Goal: Task Accomplishment & Management: Manage account settings

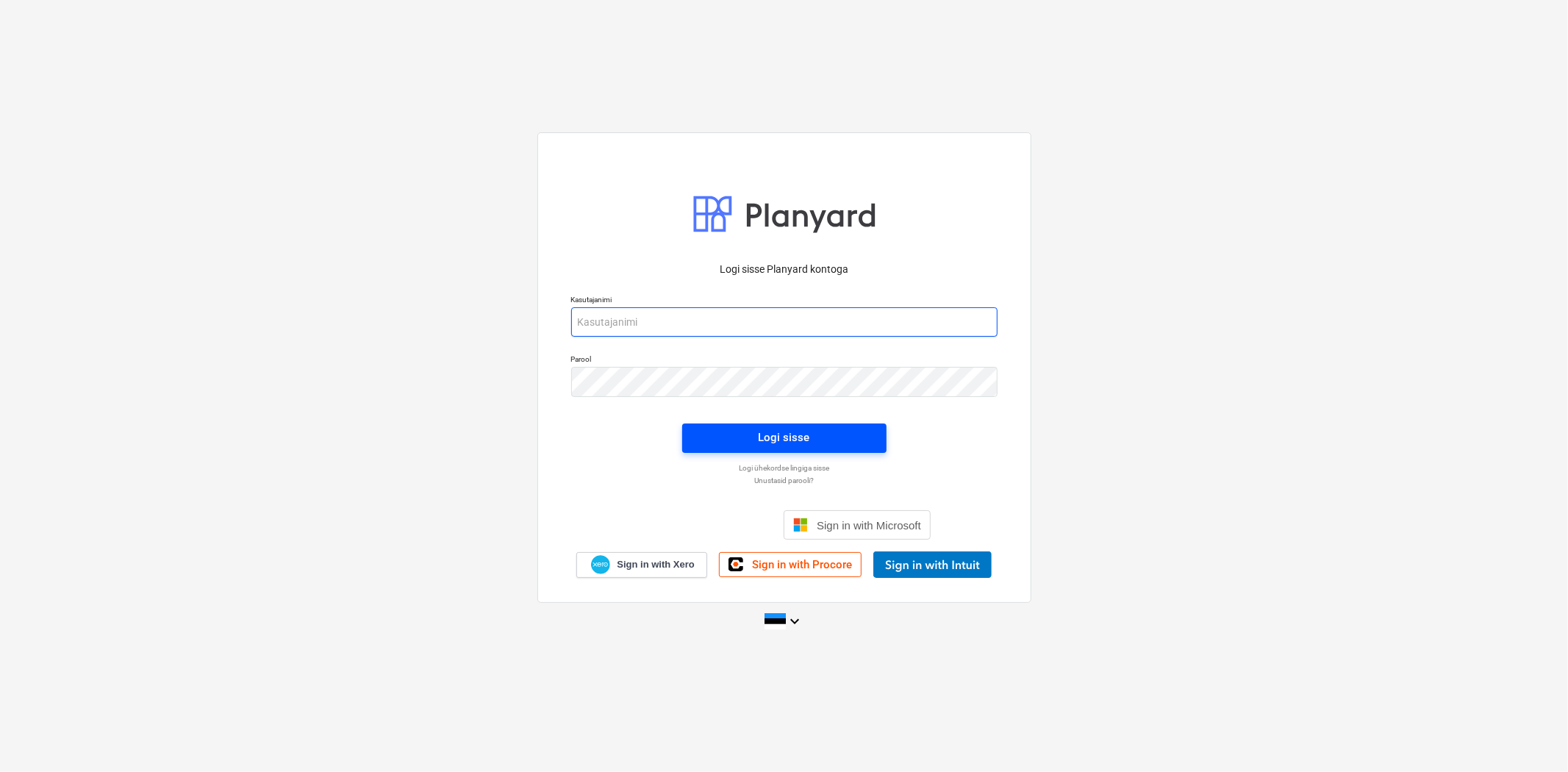
type input "[EMAIL_ADDRESS][DOMAIN_NAME]"
click at [800, 435] on div "Logi sisse" at bounding box center [784, 437] width 51 height 19
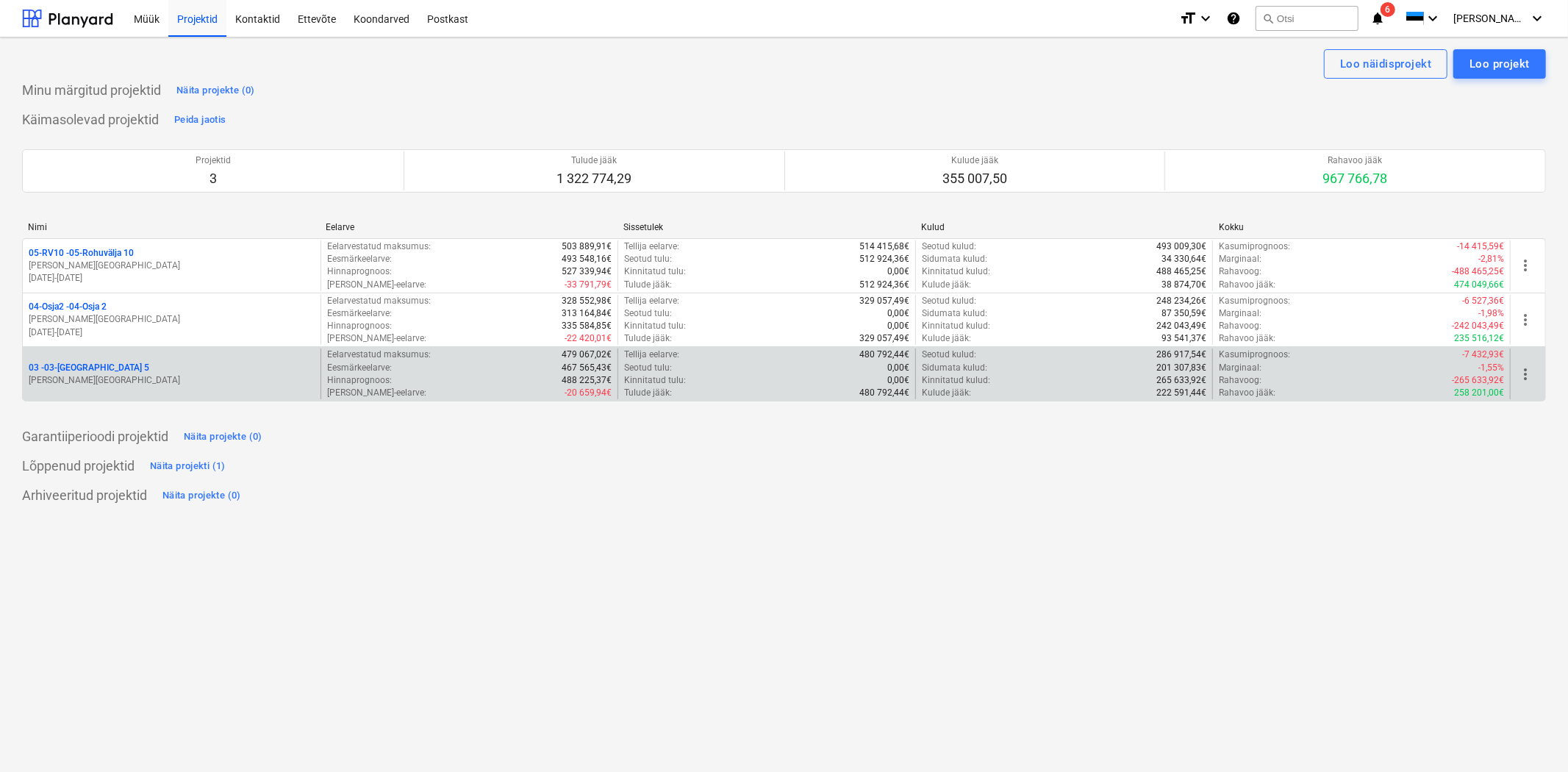
click at [80, 372] on p "03 - 03-[GEOGRAPHIC_DATA] 5" at bounding box center [89, 368] width 121 height 13
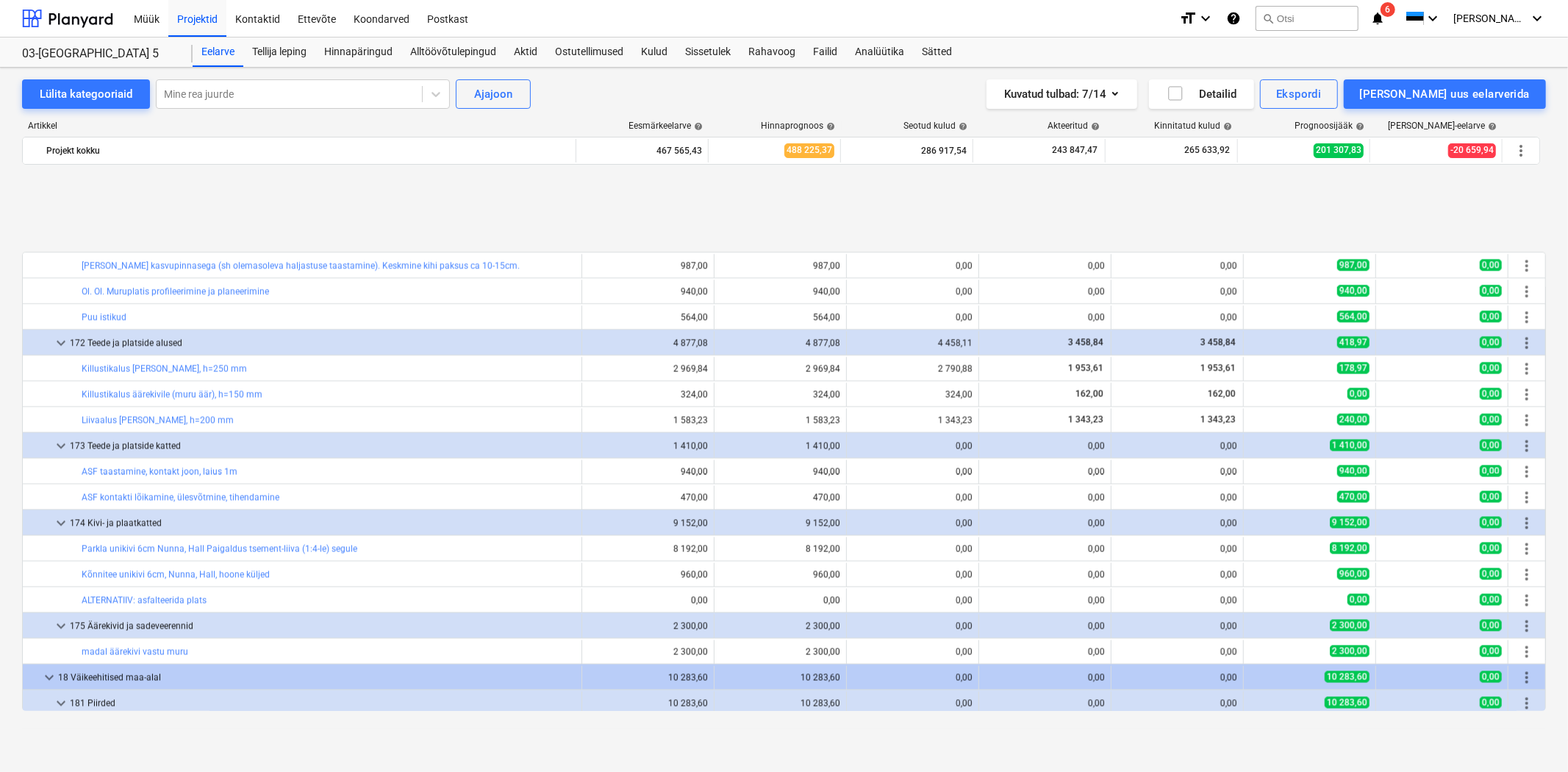
scroll to position [2421, 0]
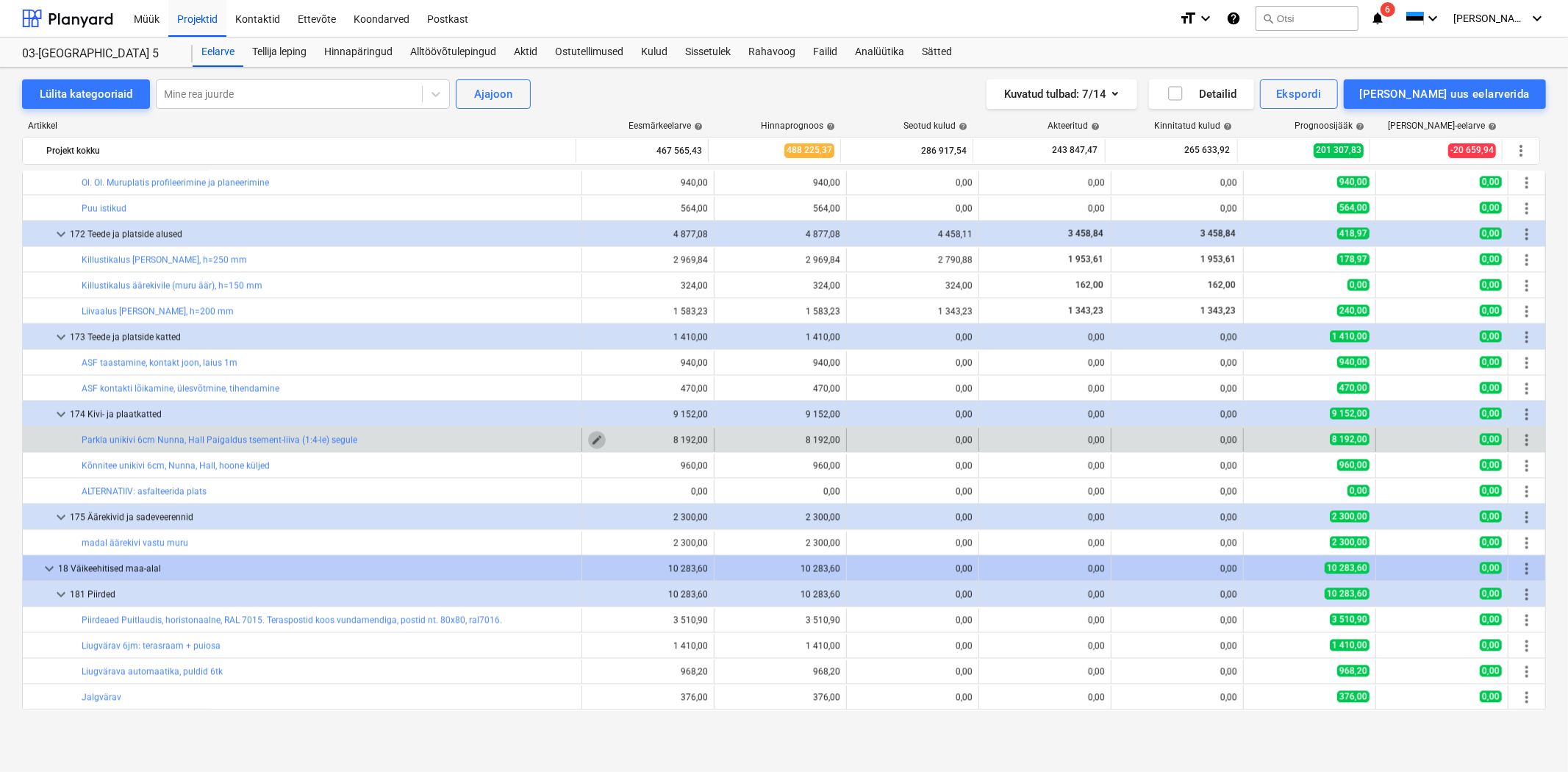
click at [595, 438] on span "edit" at bounding box center [597, 441] width 12 height 12
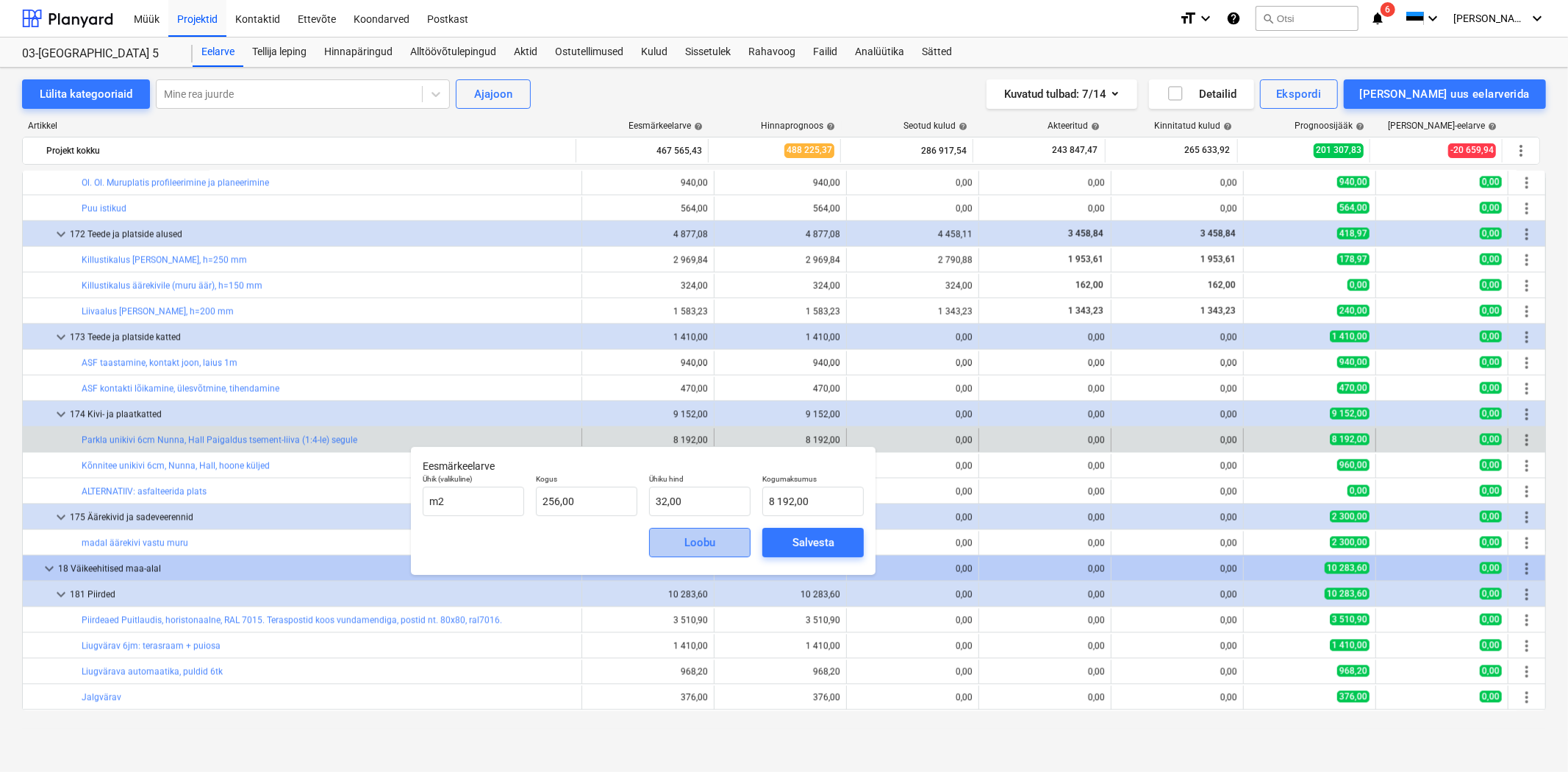
click at [720, 546] on span "Loobu" at bounding box center [700, 543] width 65 height 19
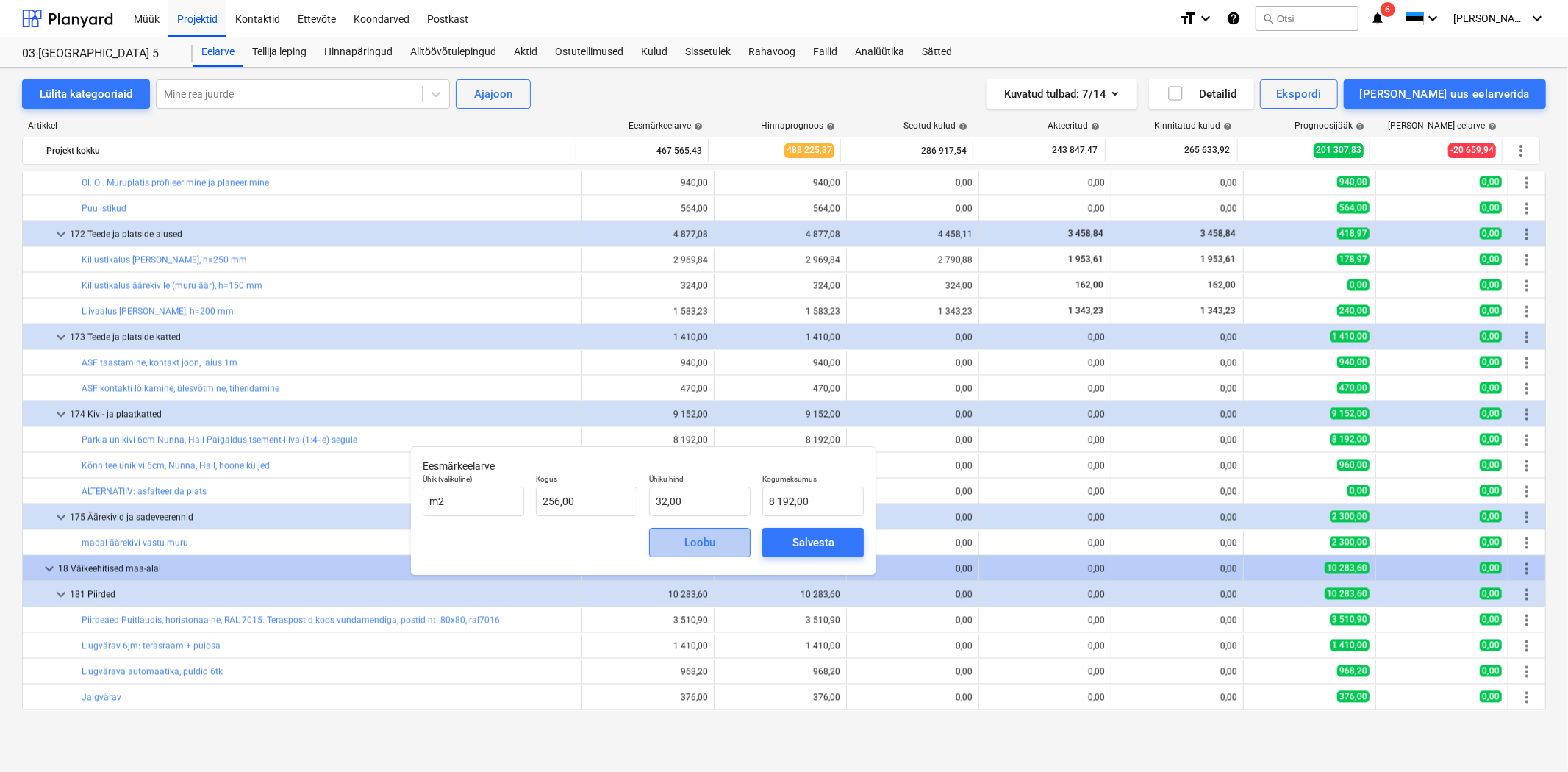
click at [687, 547] on div "Loobu" at bounding box center [699, 543] width 31 height 19
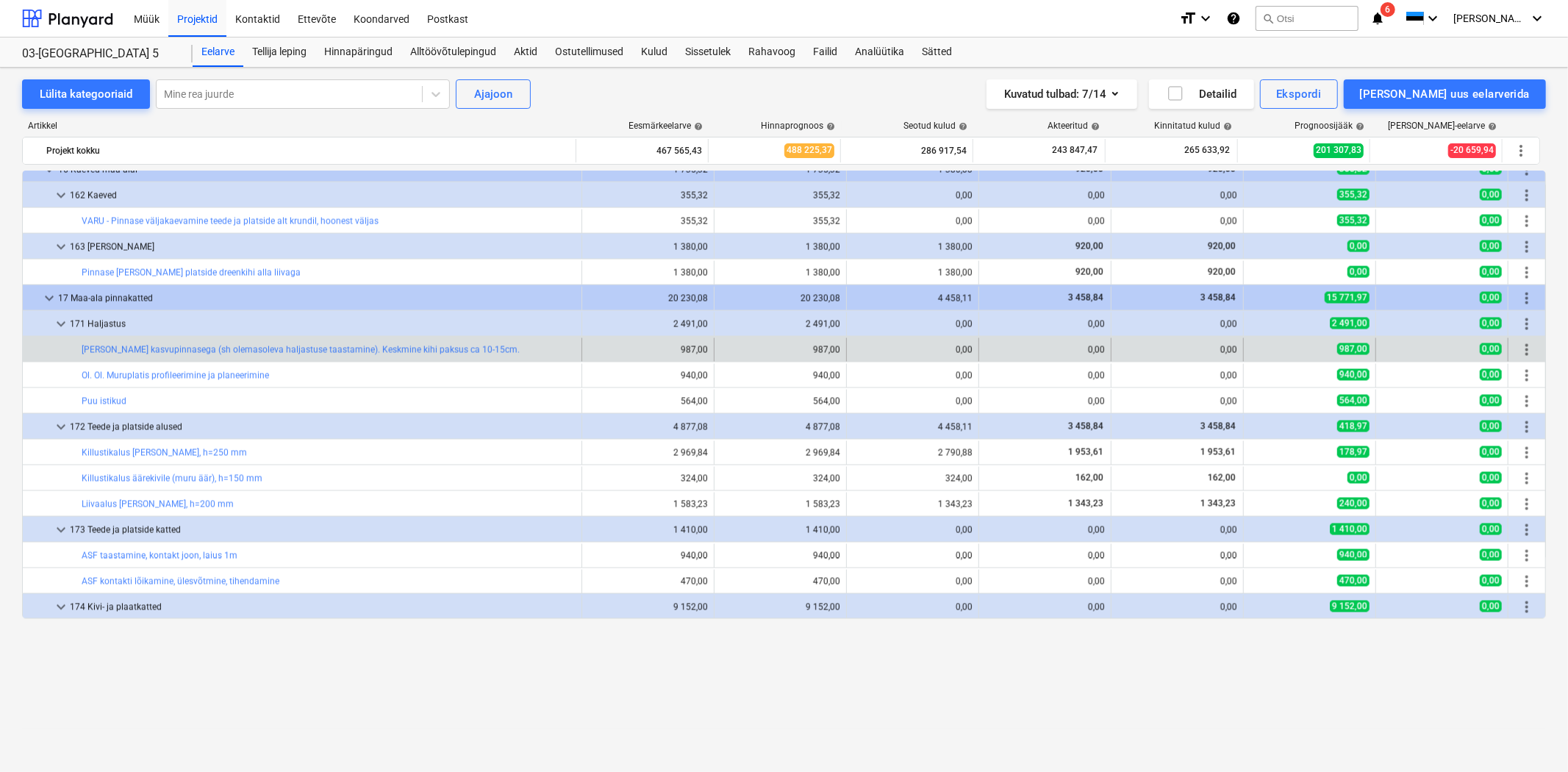
scroll to position [2094, 0]
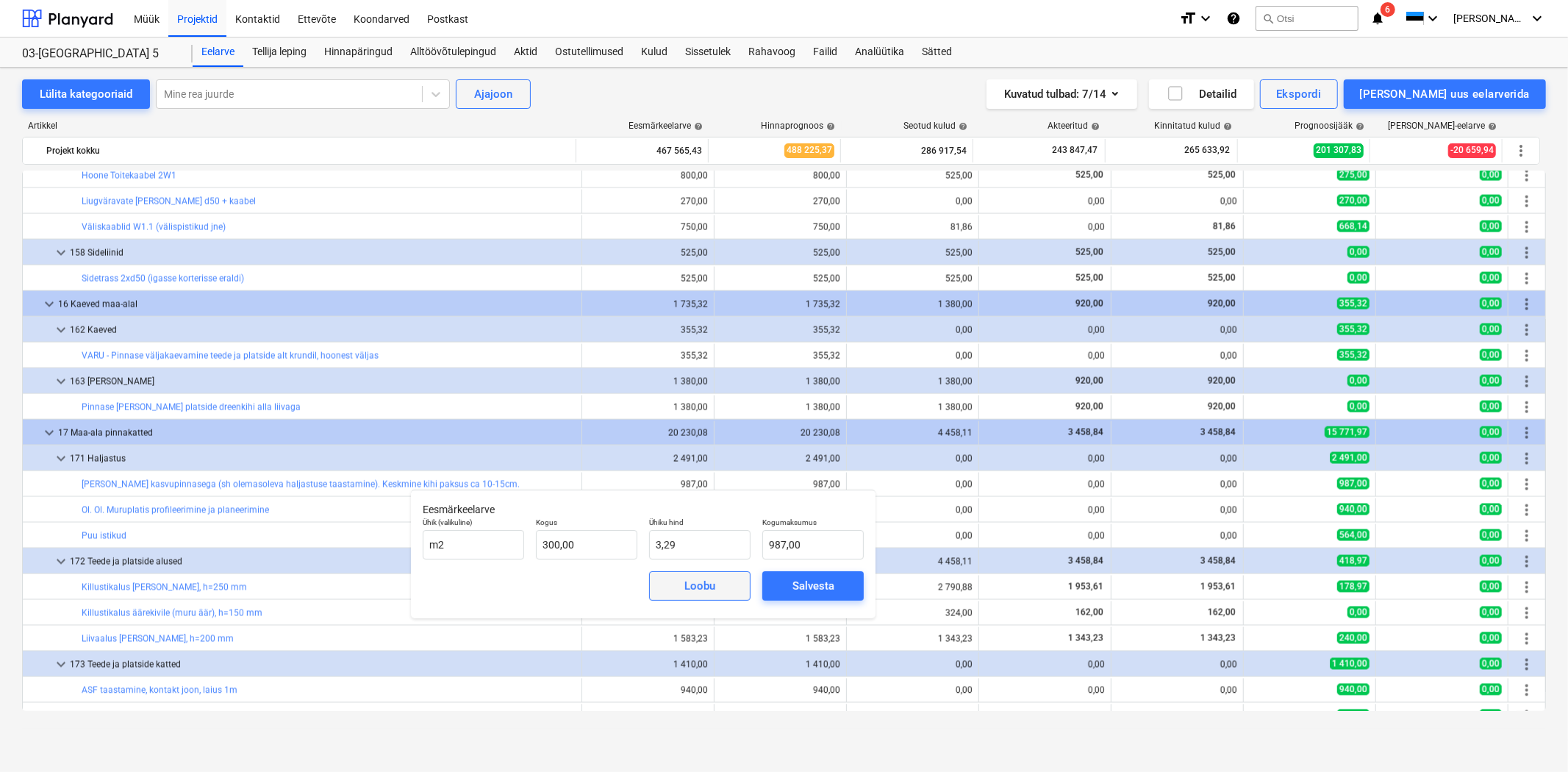
click at [695, 584] on div "Loobu" at bounding box center [699, 586] width 31 height 19
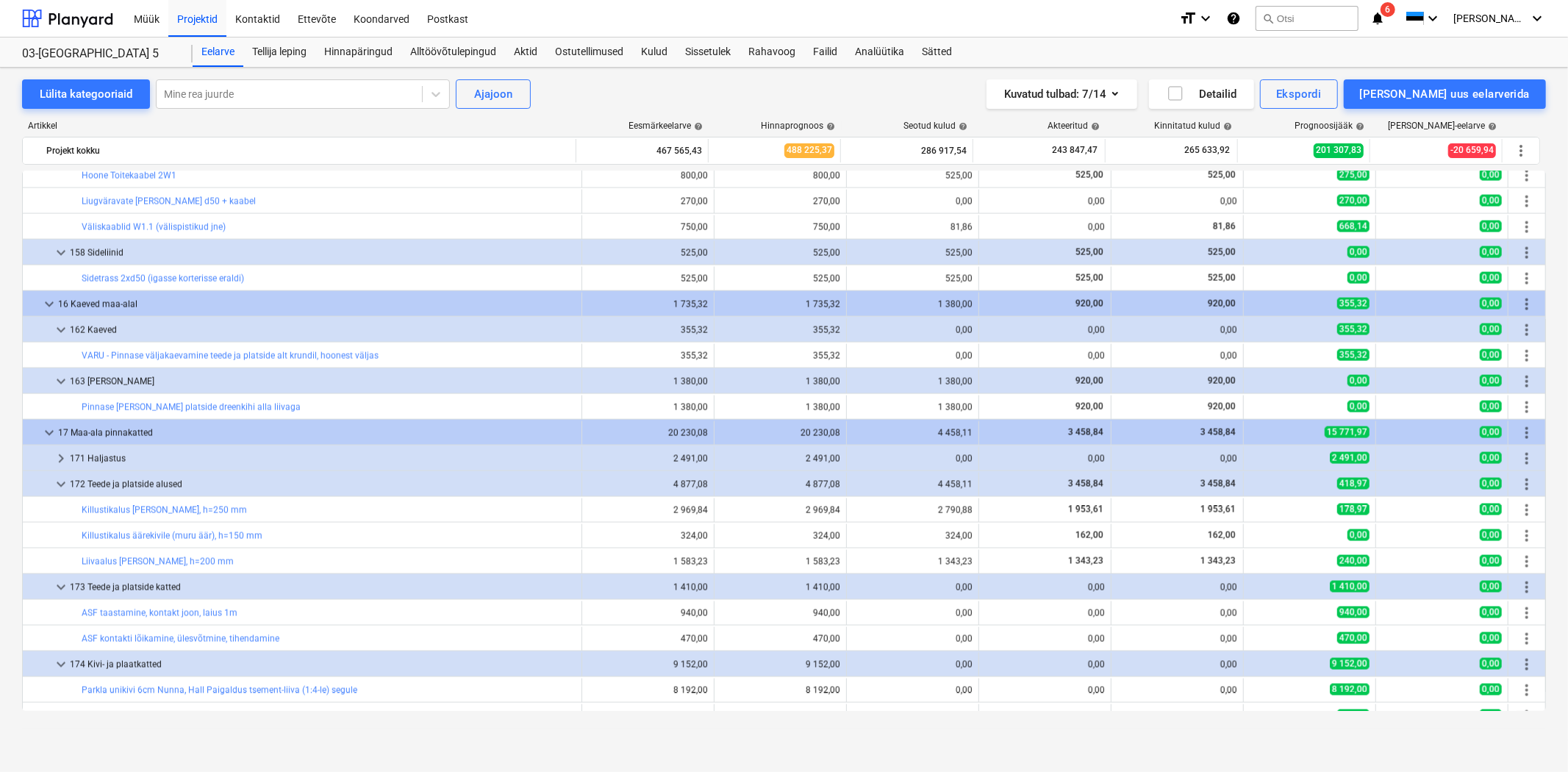
scroll to position [2203, 0]
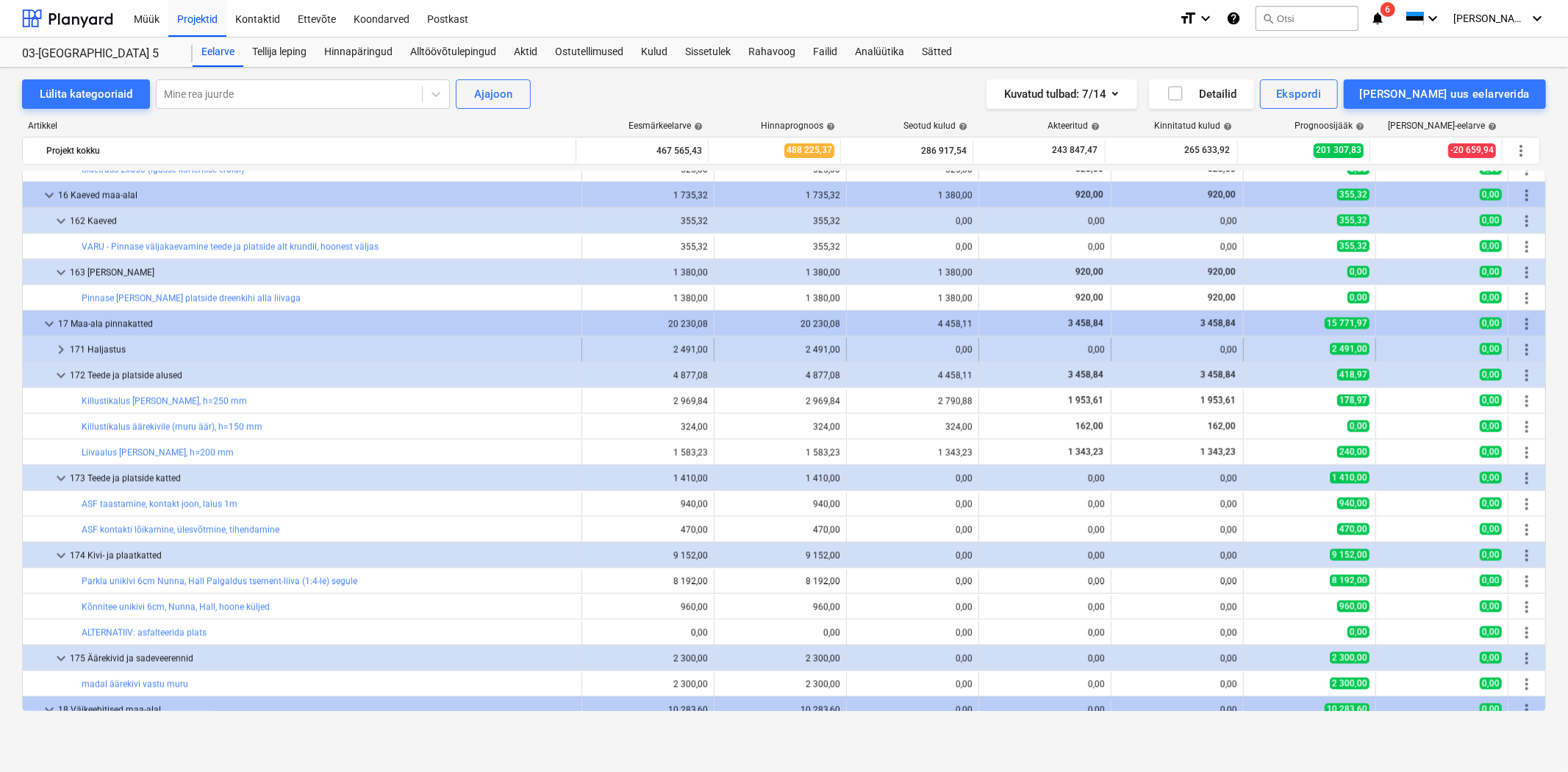
click at [425, 340] on div "171 Haljastus" at bounding box center [323, 351] width 506 height 24
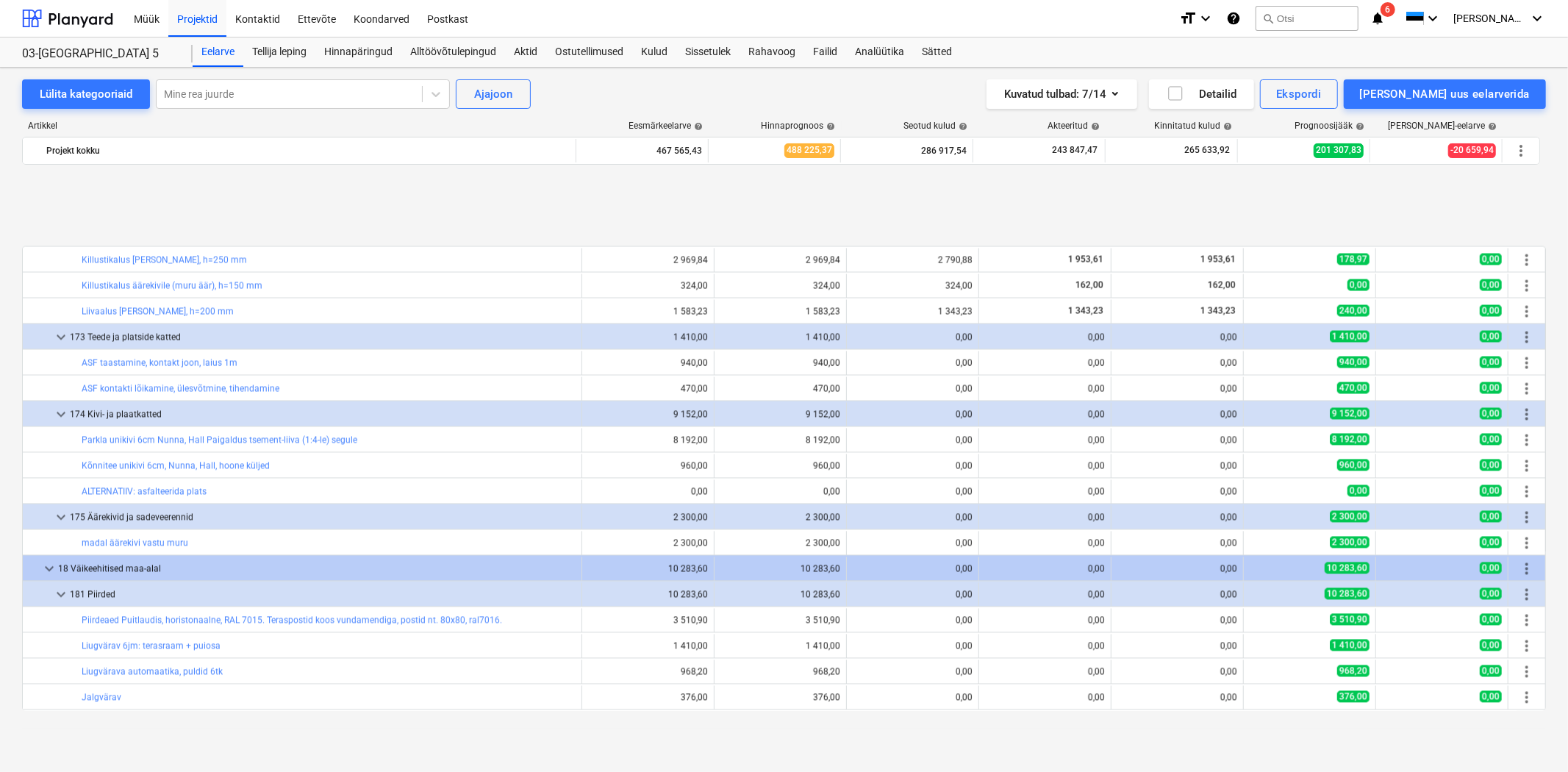
scroll to position [2531, 0]
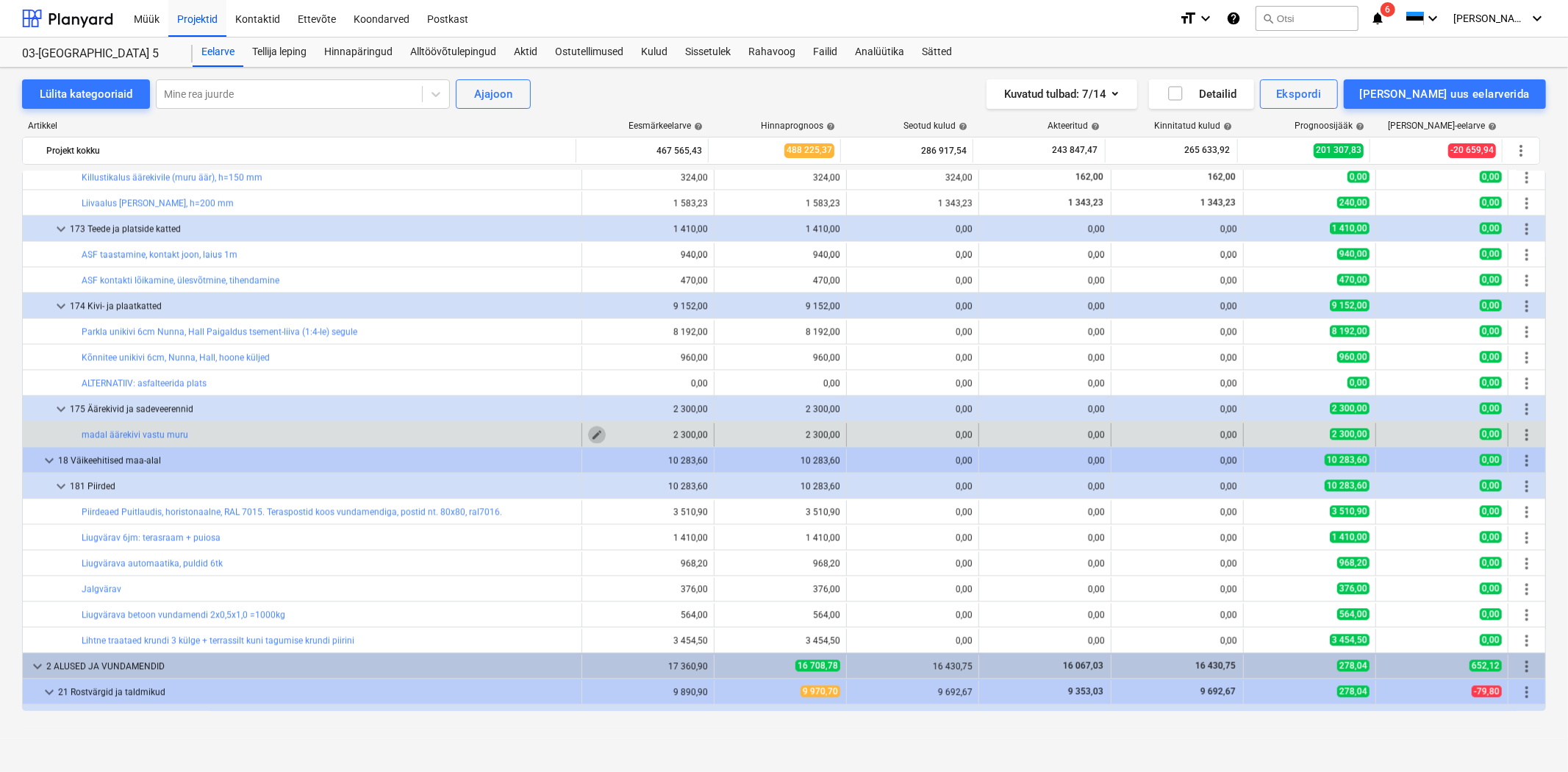
click at [592, 432] on span "edit" at bounding box center [597, 435] width 12 height 12
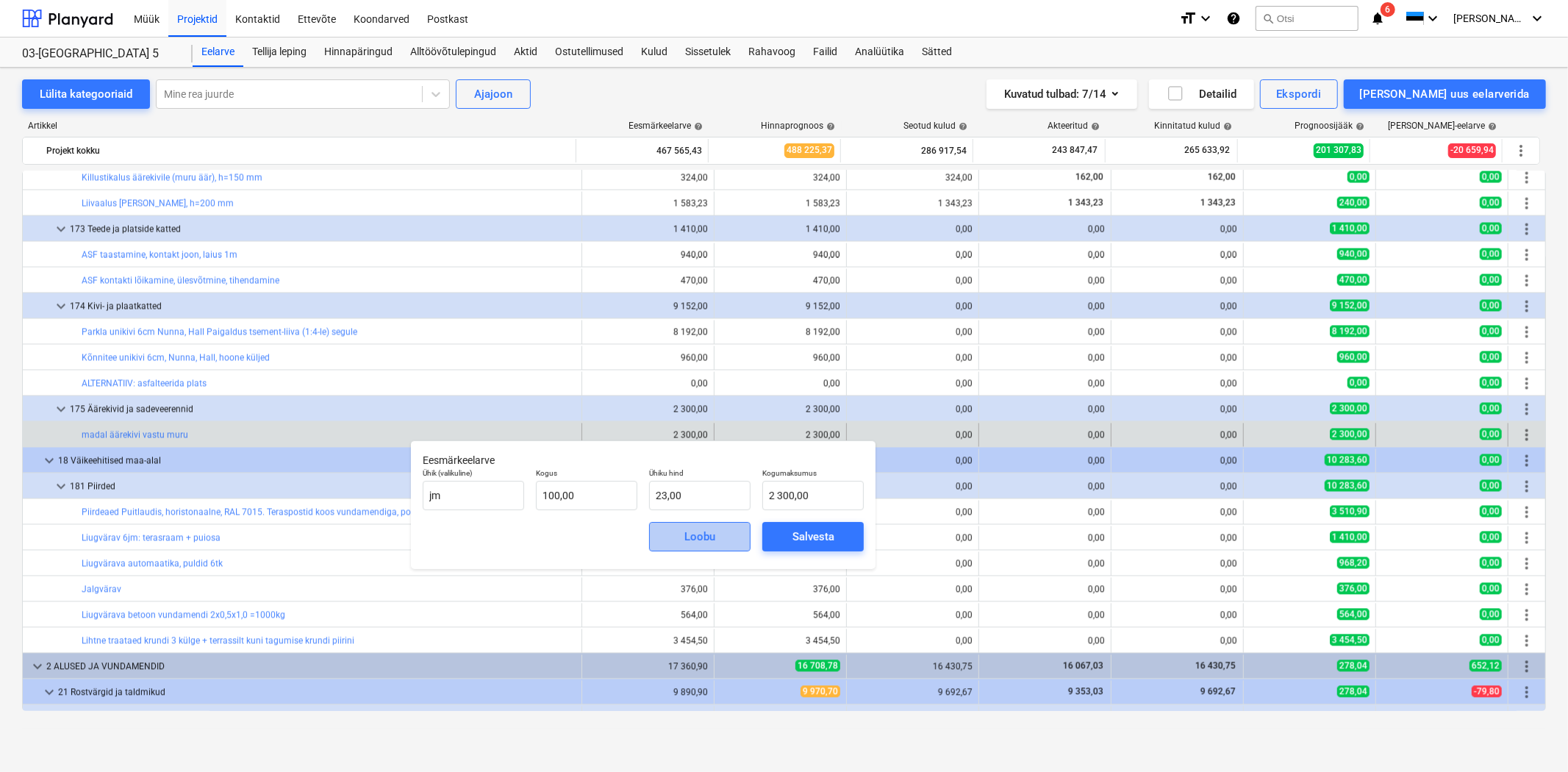
click at [695, 540] on div "Loobu" at bounding box center [699, 537] width 31 height 19
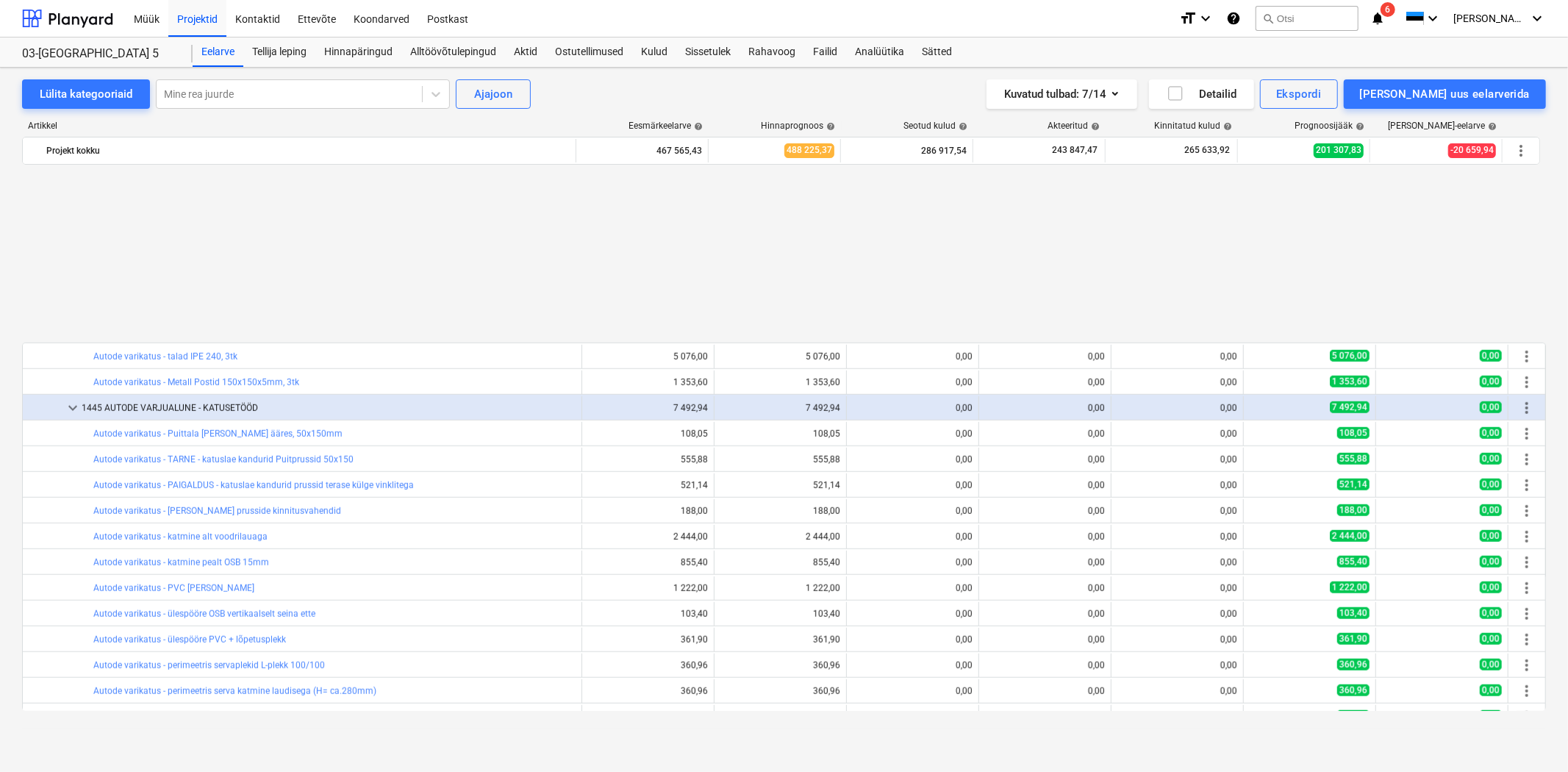
scroll to position [1307, 0]
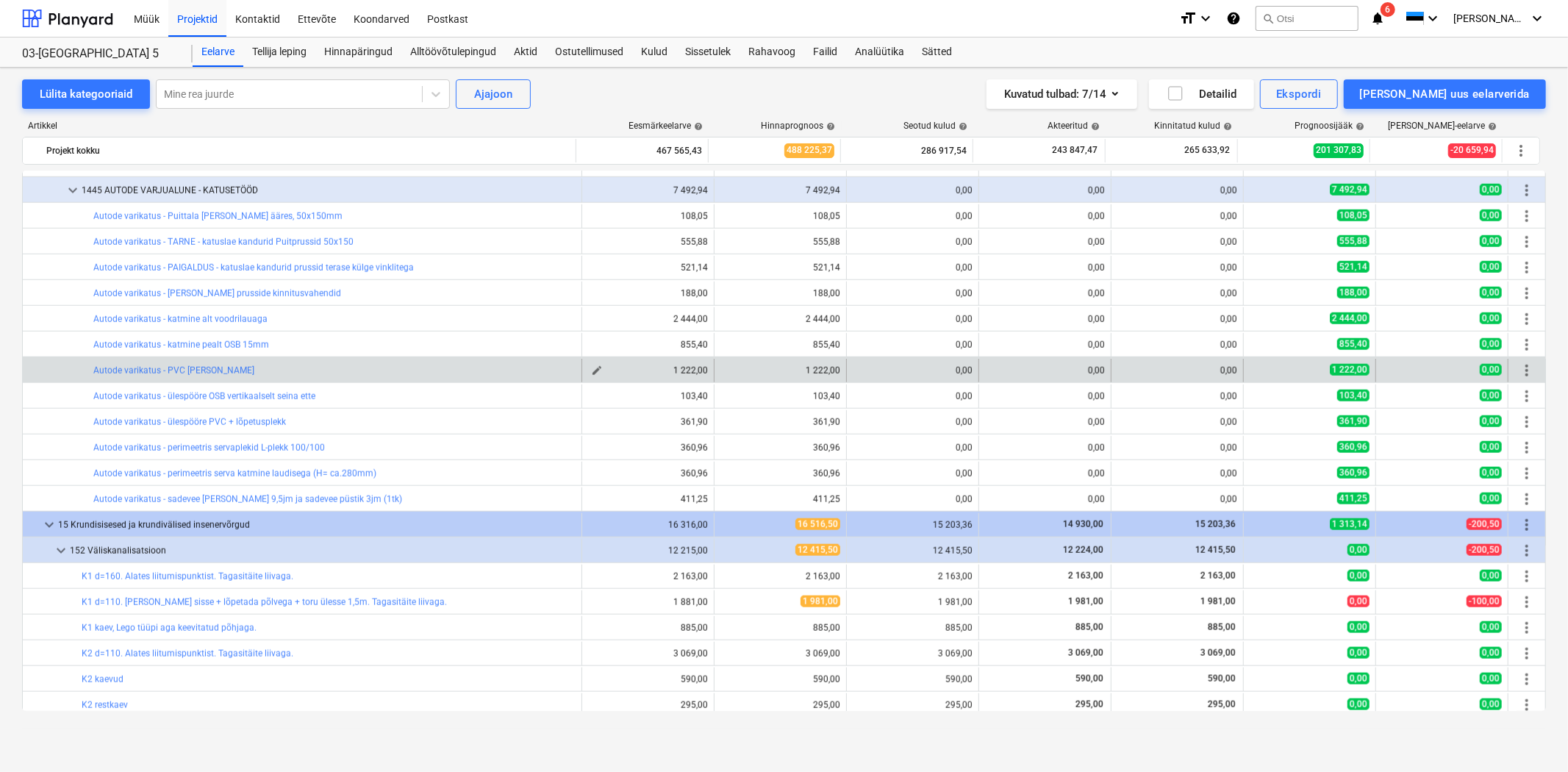
click at [592, 371] on span "edit" at bounding box center [597, 371] width 12 height 12
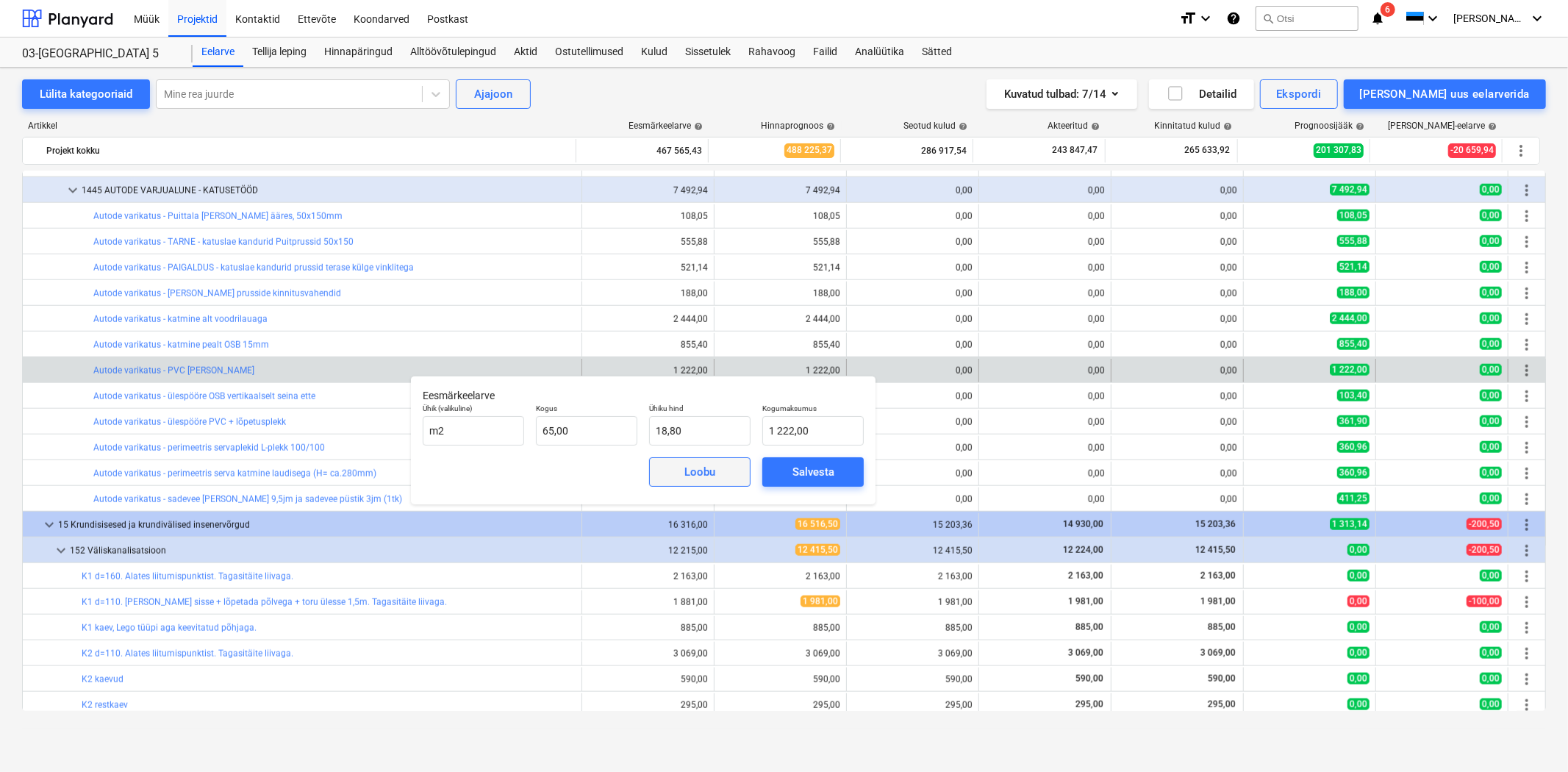
click at [722, 471] on span "Loobu" at bounding box center [700, 472] width 65 height 19
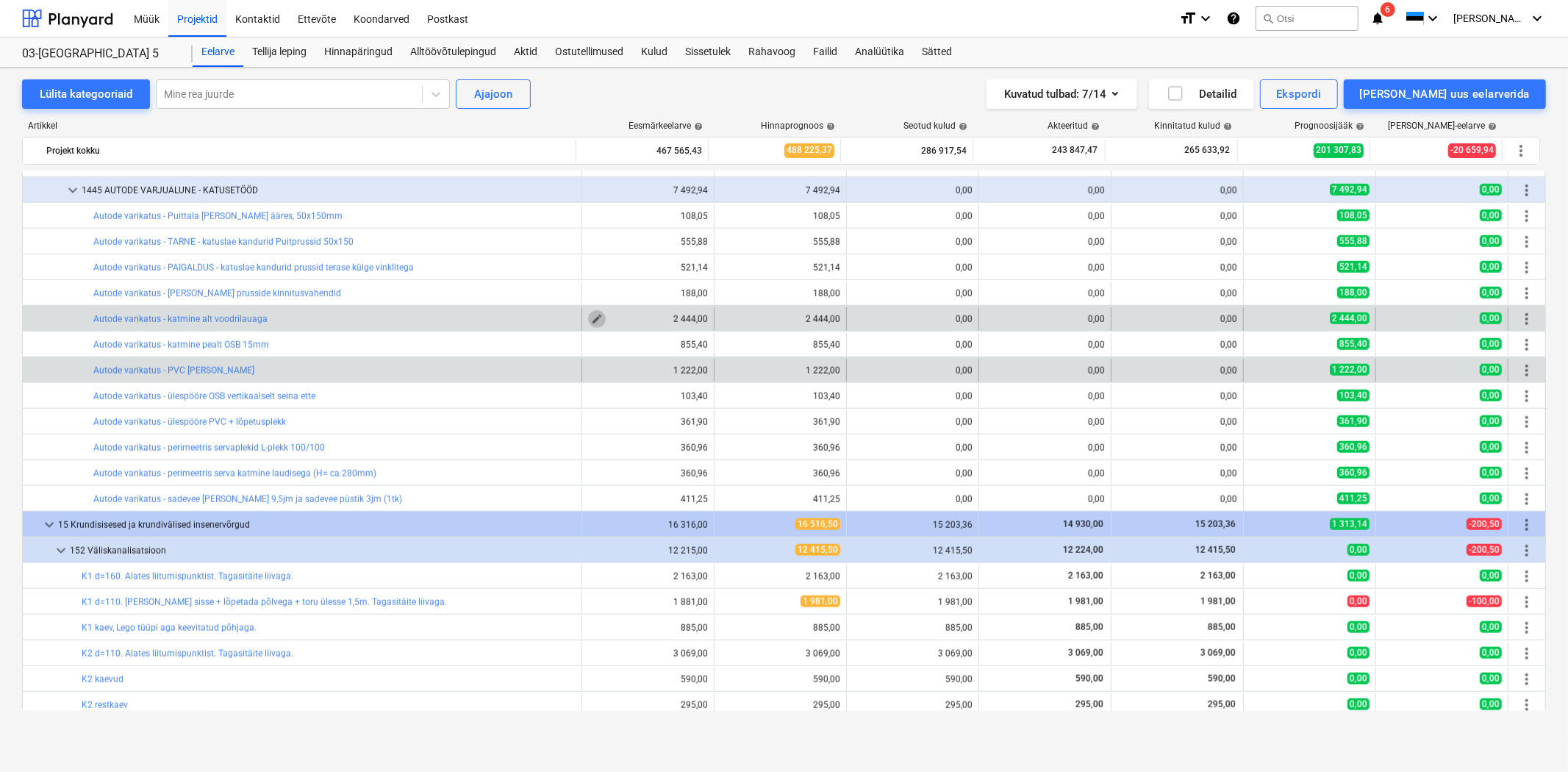
click at [593, 314] on span "edit" at bounding box center [597, 319] width 12 height 12
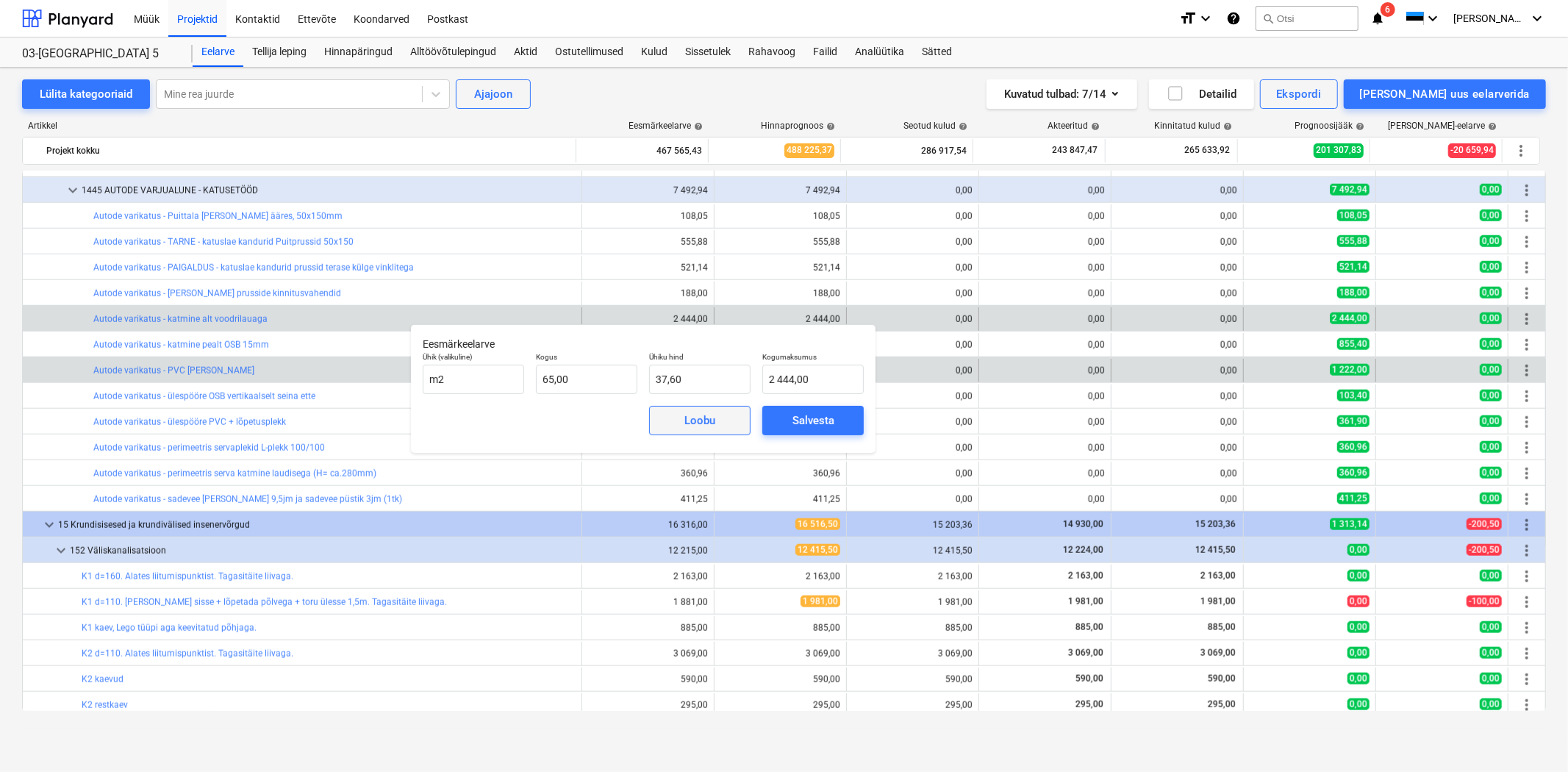
click at [687, 415] on div "Loobu" at bounding box center [699, 420] width 31 height 19
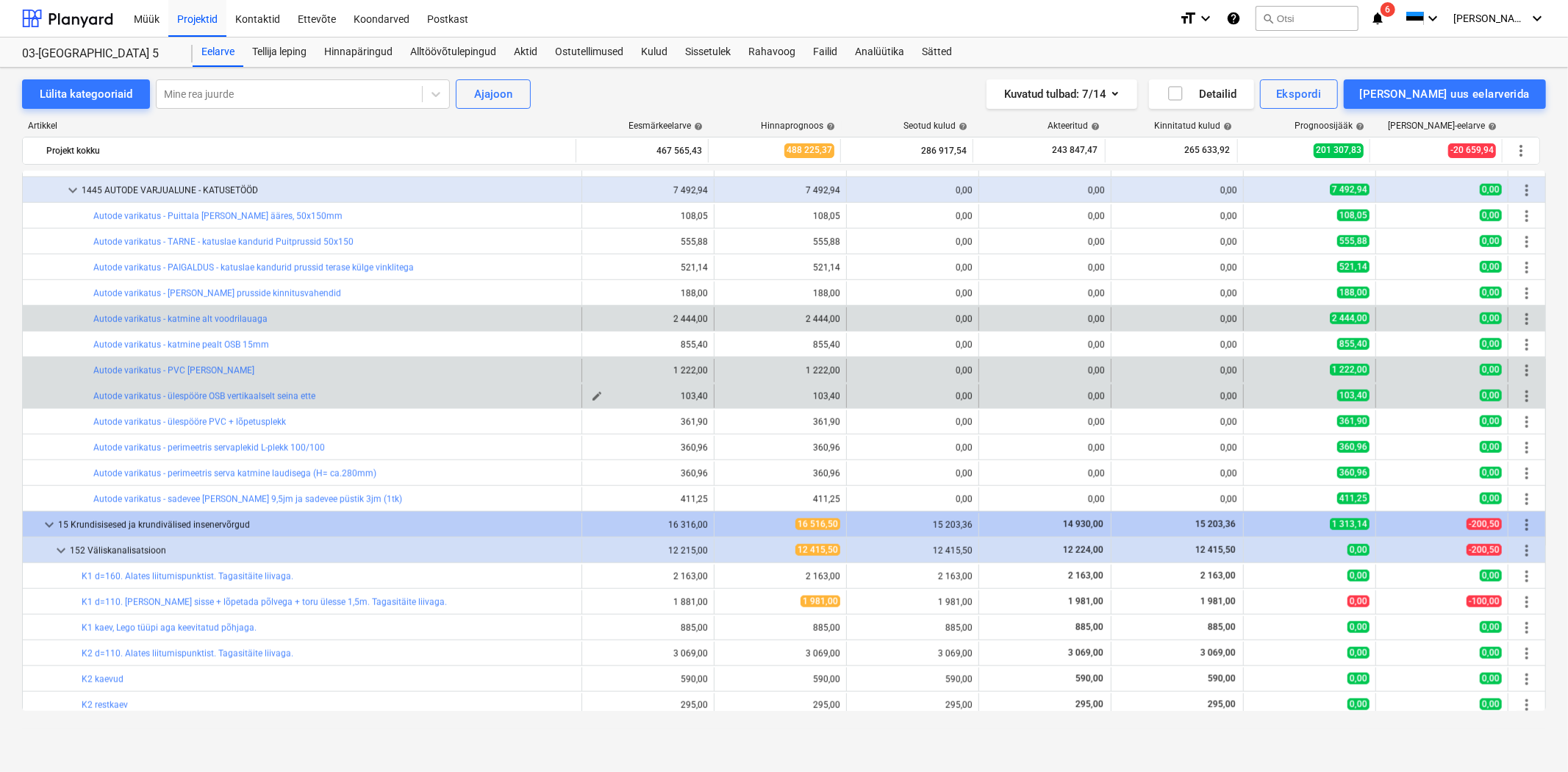
click at [595, 390] on button "edit" at bounding box center [597, 397] width 18 height 18
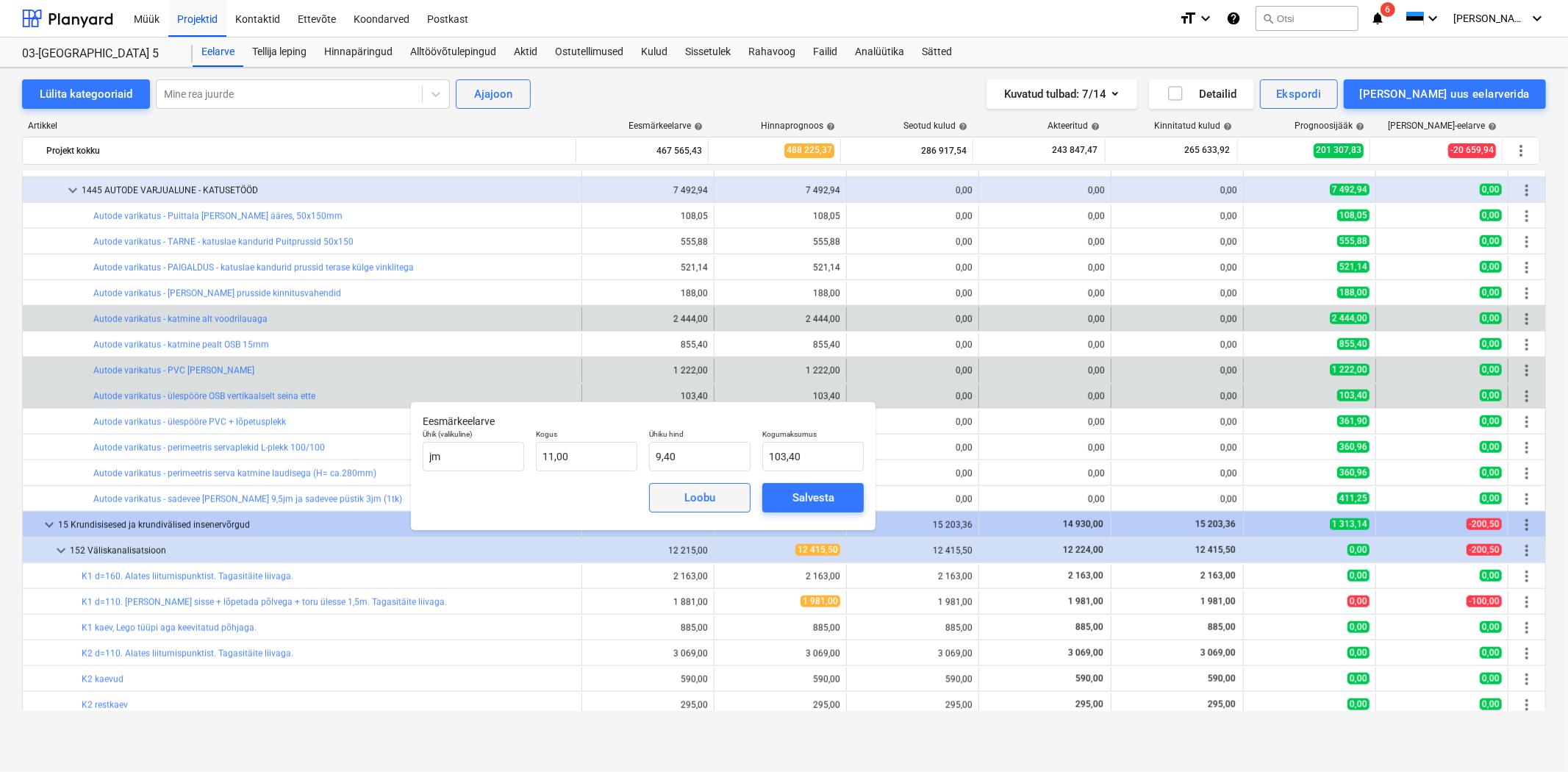
click at [673, 494] on span "Loobu" at bounding box center [700, 497] width 65 height 19
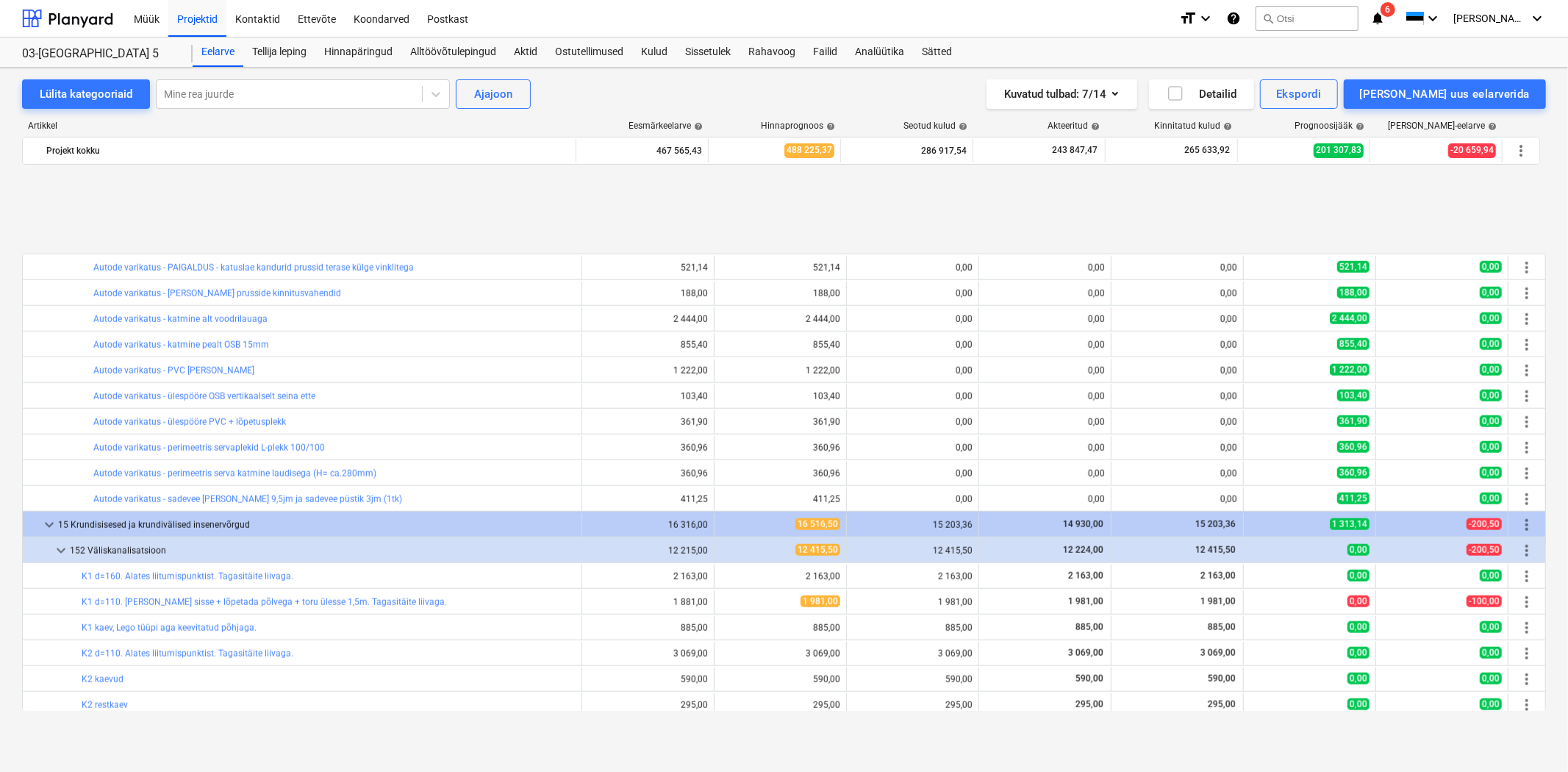
scroll to position [1416, 0]
